Goal: Task Accomplishment & Management: Use online tool/utility

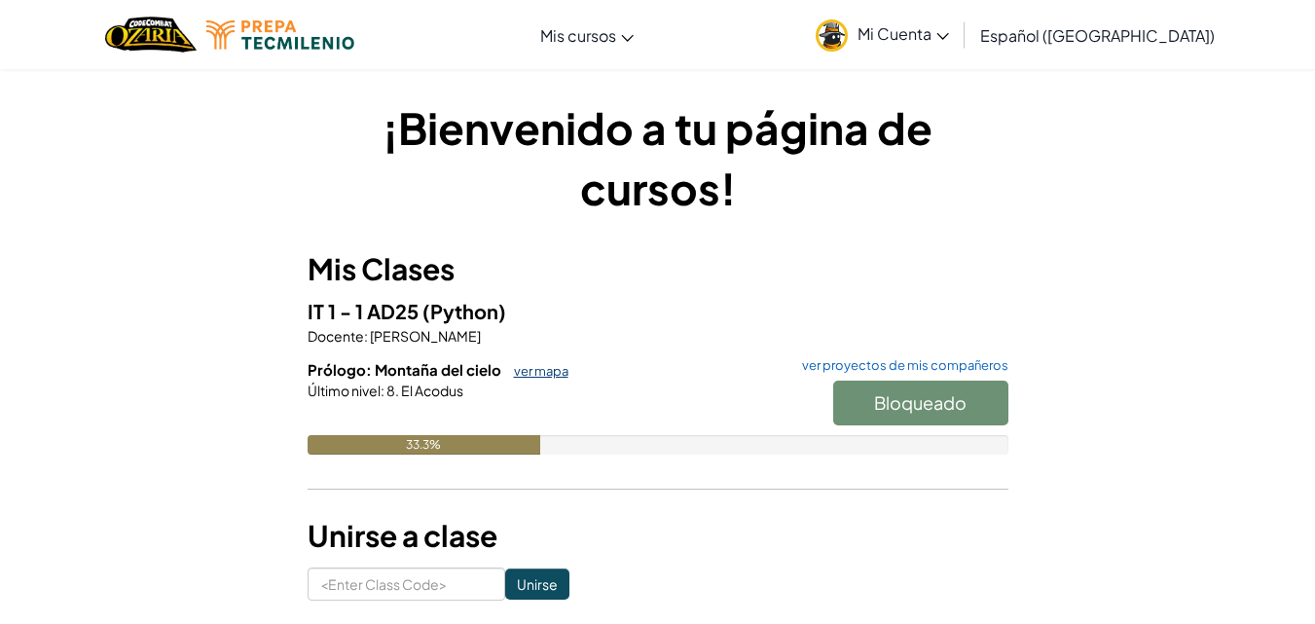
click at [538, 372] on link "ver mapa" at bounding box center [536, 371] width 64 height 16
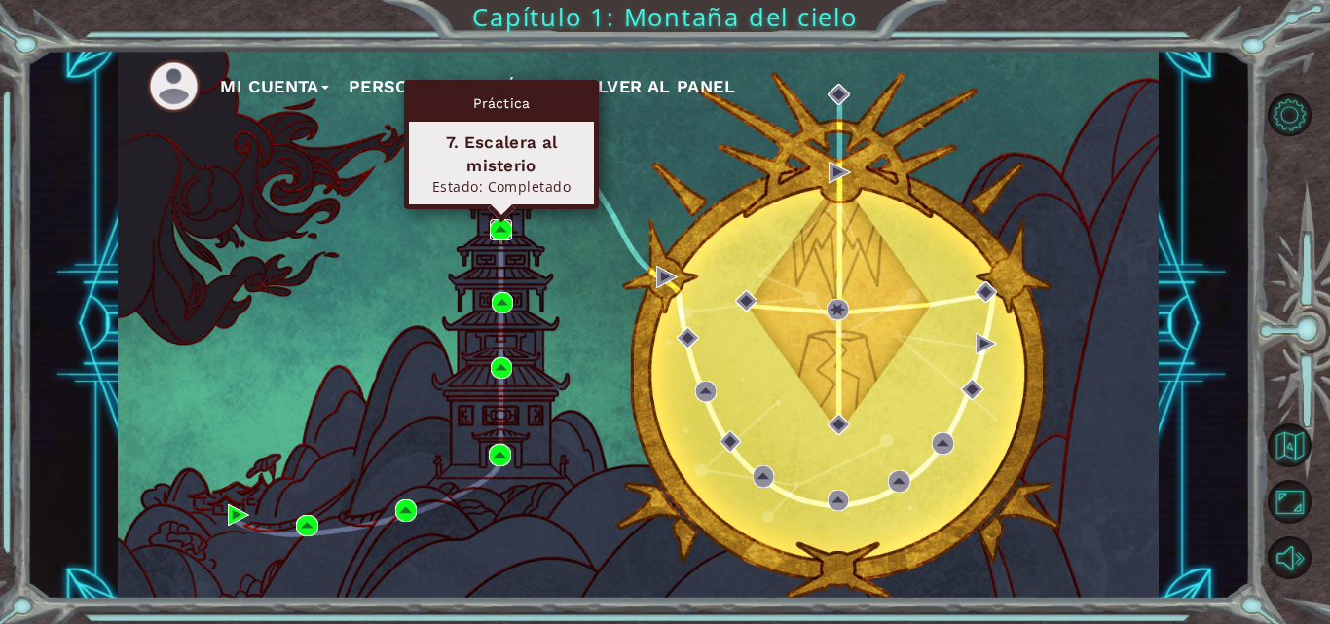
click at [504, 226] on img at bounding box center [500, 229] width 21 height 21
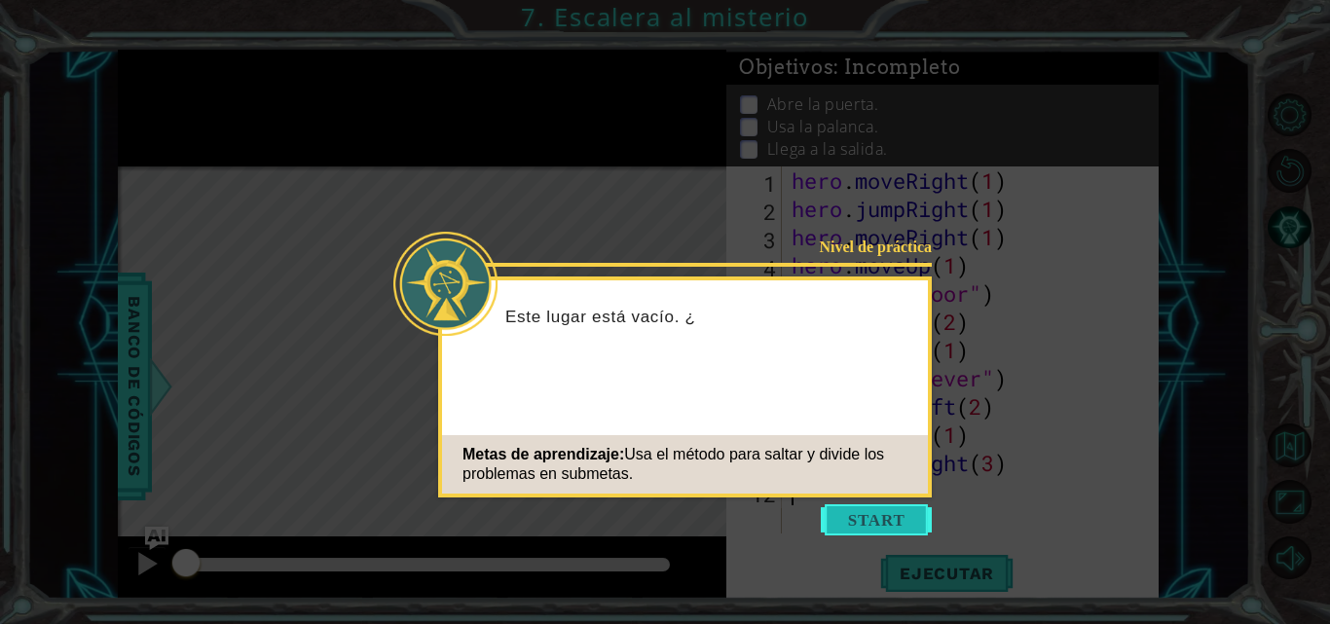
click at [862, 526] on button "Start" at bounding box center [875, 519] width 111 height 31
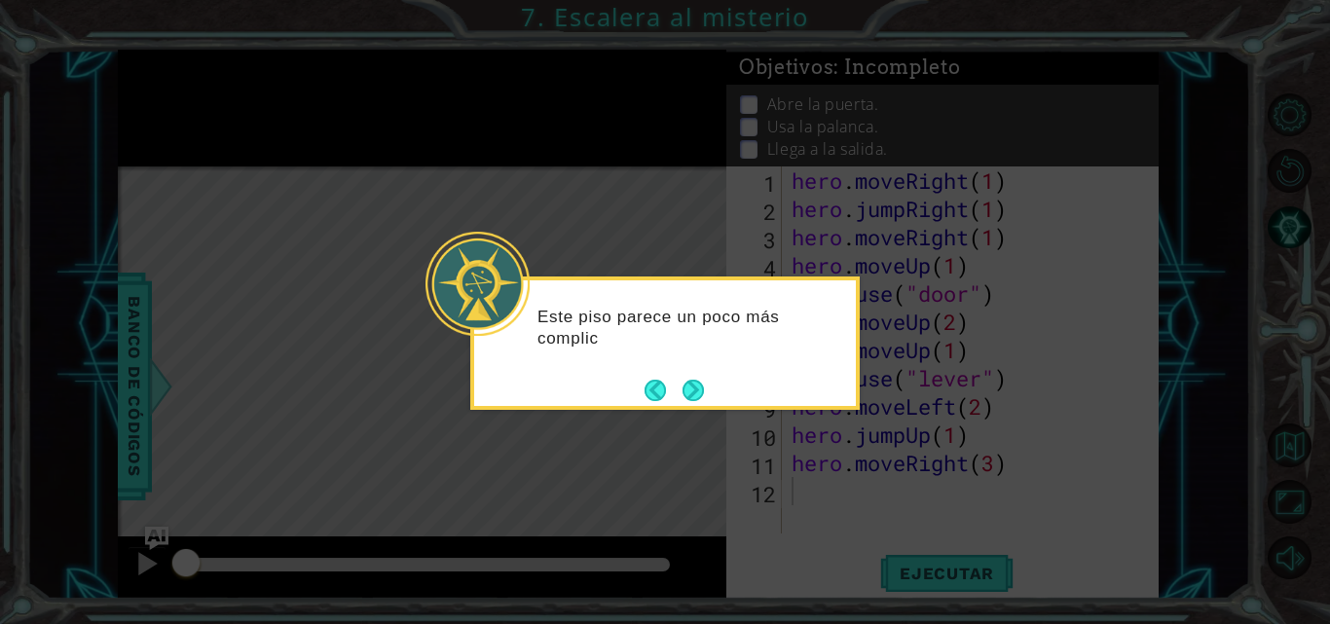
click at [741, 387] on div "Este piso parece un poco más complic" at bounding box center [664, 342] width 389 height 133
click at [691, 395] on button "Next" at bounding box center [693, 390] width 30 height 30
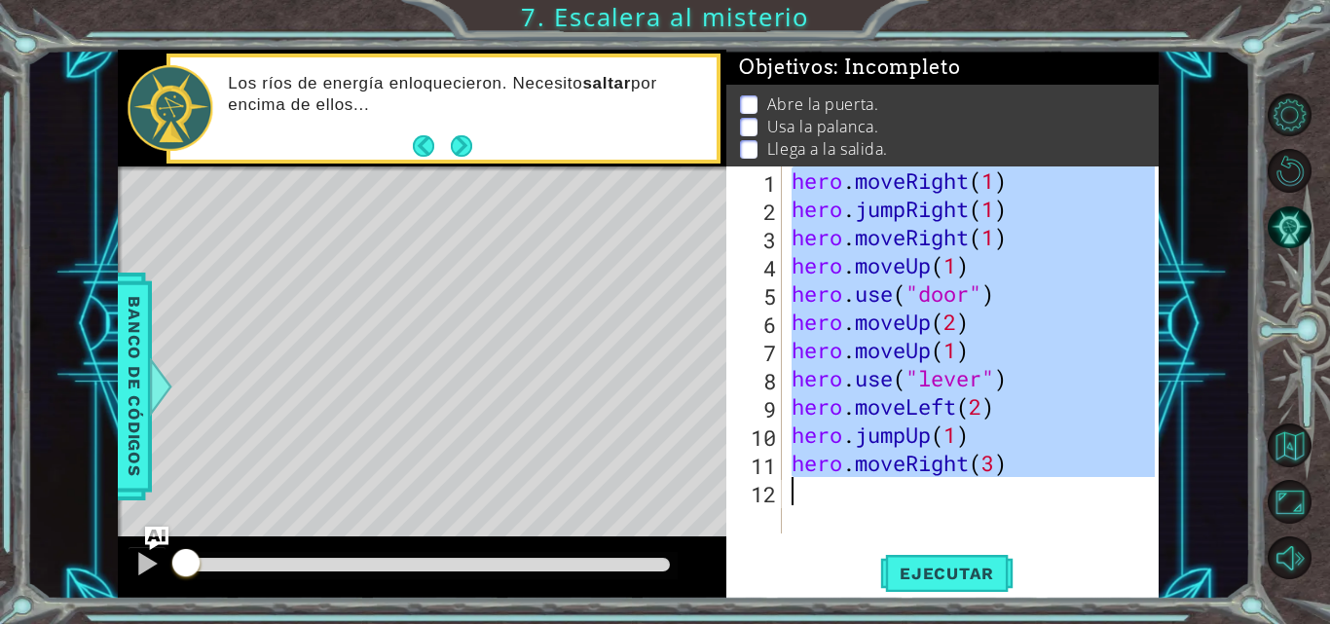
drag, startPoint x: 789, startPoint y: 184, endPoint x: 1039, endPoint y: 499, distance: 401.9
click at [1039, 499] on div "hero . moveRight ( 1 ) hero . jumpRight ( 1 ) hero . moveRight ( 1 ) hero . mov…" at bounding box center [975, 377] width 377 height 423
click at [747, 170] on div "1" at bounding box center [756, 183] width 52 height 28
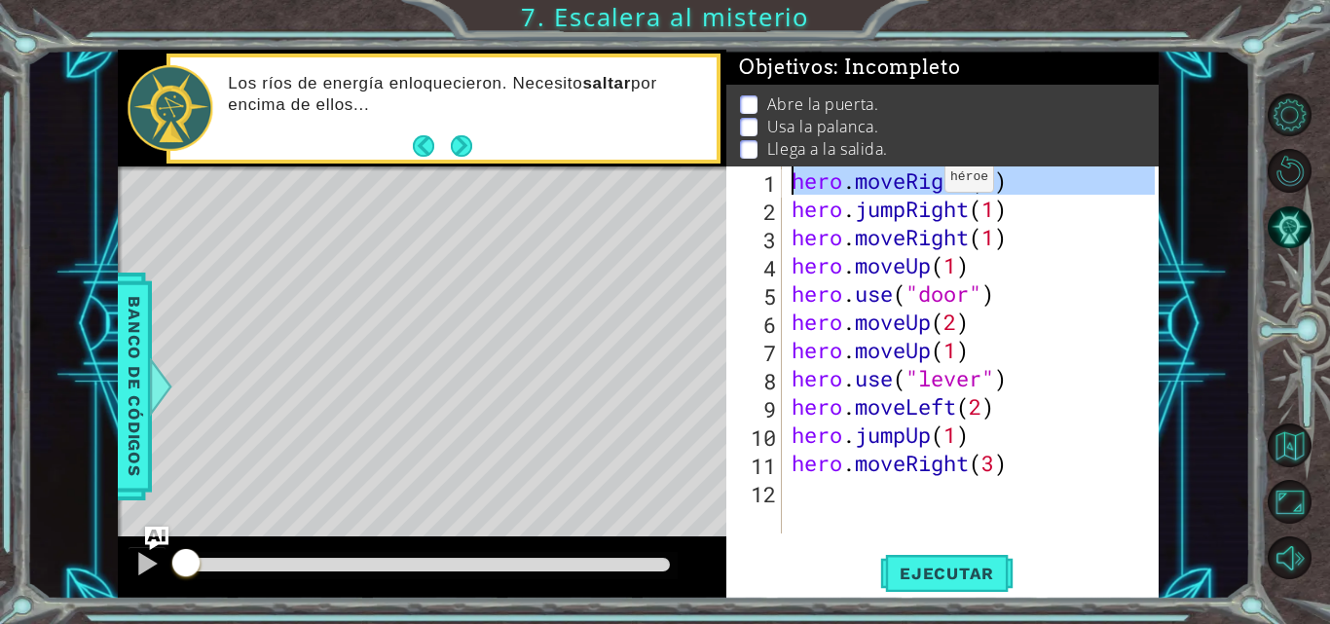
drag, startPoint x: 757, startPoint y: 181, endPoint x: 988, endPoint y: 50, distance: 265.5
click at [988, 50] on div "Objetivos : Incompleto Abre la puerta. Usa la palanca. Llega a la salida. hero.…" at bounding box center [942, 324] width 432 height 549
type textarea "hero.moveRight(1) hero.jumpRight(1)"
